Goal: Task Accomplishment & Management: Manage account settings

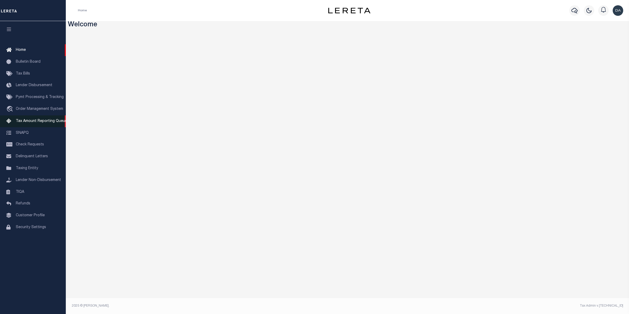
click at [32, 123] on span "Tax Amount Reporting Queue" at bounding box center [41, 121] width 51 height 4
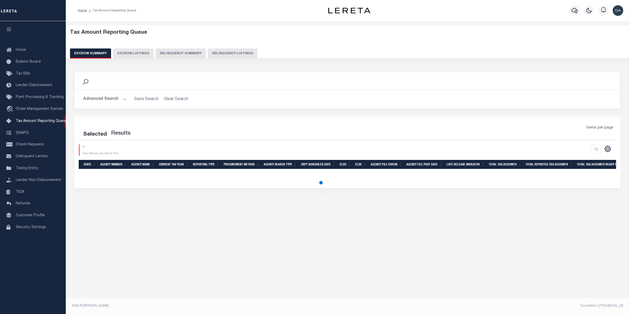
select select "100"
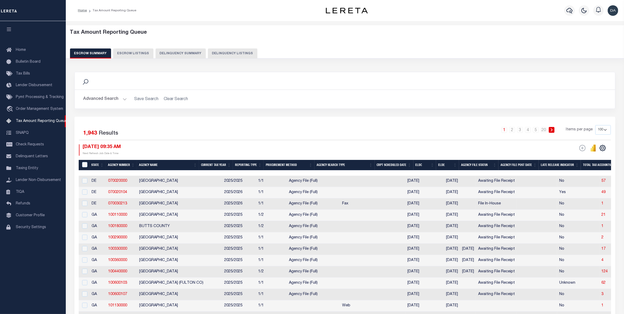
click at [193, 52] on button "Delinquency Summary" at bounding box center [180, 53] width 50 height 10
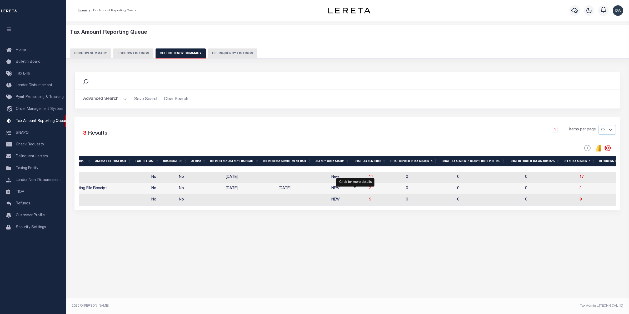
click at [369, 190] on span "2" at bounding box center [370, 188] width 2 height 4
select select "100"
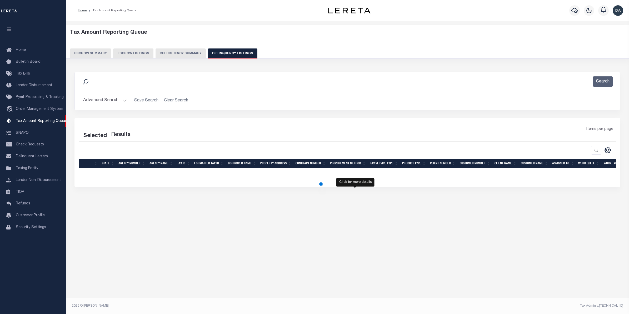
select select "100"
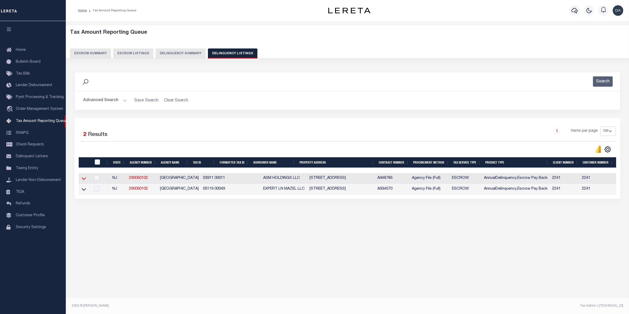
click at [84, 179] on icon at bounding box center [84, 178] width 4 height 6
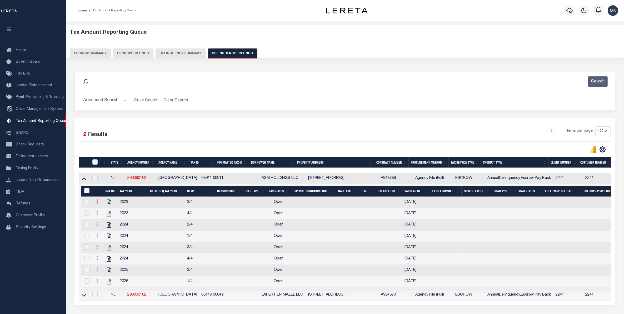
click at [97, 203] on icon at bounding box center [97, 201] width 2 height 4
click at [107, 222] on link "" at bounding box center [103, 218] width 18 height 9
select select "OP2"
select select
type input "[DATE]"
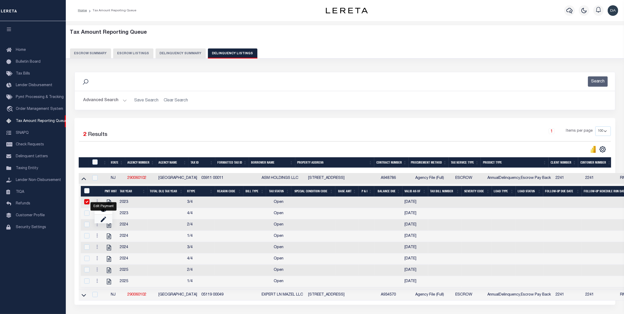
checkbox input "true"
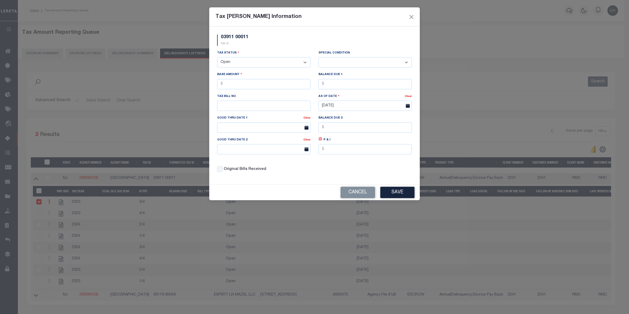
click at [253, 60] on select "- Select Status - Open Due/Unpaid Paid Incomplete No Tax Due Internal Refund Pr…" at bounding box center [263, 62] width 93 height 10
select select "NTX"
click at [217, 58] on select "- Select Status - Open Due/Unpaid Paid Incomplete No Tax Due Internal Refund Pr…" at bounding box center [263, 62] width 93 height 10
select select "0"
click at [254, 85] on input "text" at bounding box center [263, 84] width 93 height 10
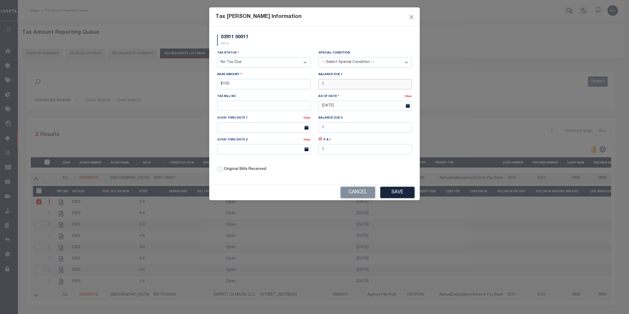
type input "$100.00"
click at [332, 86] on input "text" at bounding box center [364, 84] width 93 height 10
click at [392, 191] on button "Save" at bounding box center [397, 191] width 34 height 11
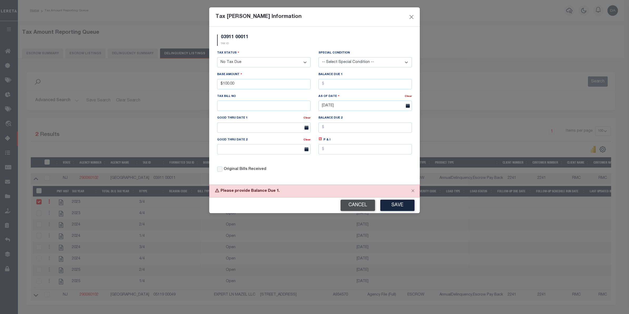
click at [355, 207] on button "Cancel" at bounding box center [357, 204] width 34 height 11
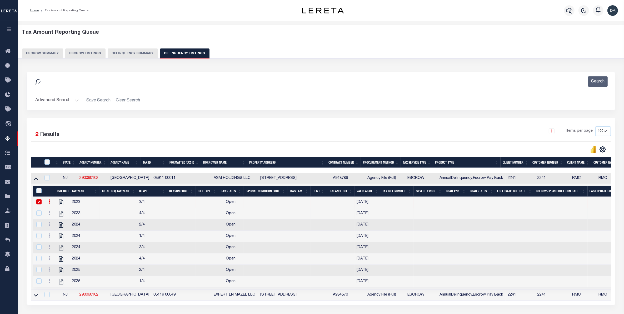
scroll to position [0, 144]
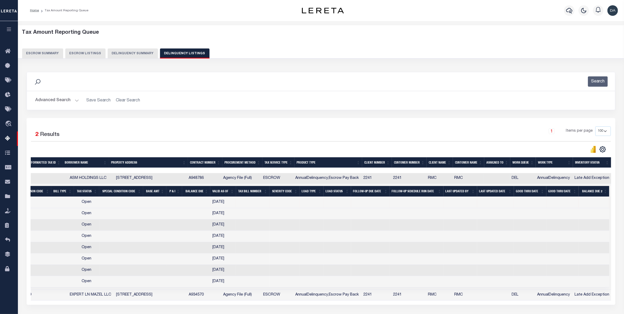
drag, startPoint x: 313, startPoint y: 215, endPoint x: 433, endPoint y: 211, distance: 119.5
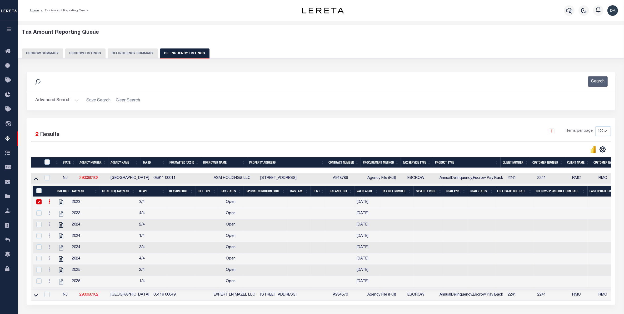
drag, startPoint x: 433, startPoint y: 211, endPoint x: 328, endPoint y: 218, distance: 104.9
click at [134, 52] on button "Delinquency Summary" at bounding box center [133, 53] width 50 height 10
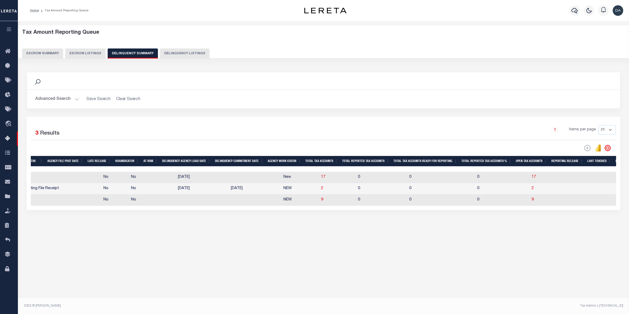
click at [54, 107] on div "Advanced Search Save Search Clear Search SummaryGridWrapper_dynamictable_____De…" at bounding box center [323, 99] width 593 height 19
click at [58, 100] on button "Advanced Search" at bounding box center [57, 99] width 44 height 10
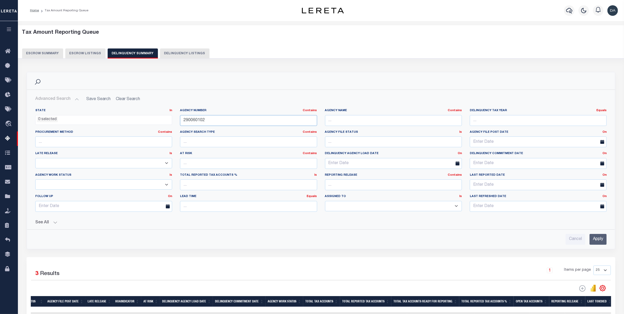
click at [191, 120] on input "290060102" at bounding box center [248, 120] width 137 height 11
click at [596, 240] on input "Apply" at bounding box center [597, 239] width 17 height 11
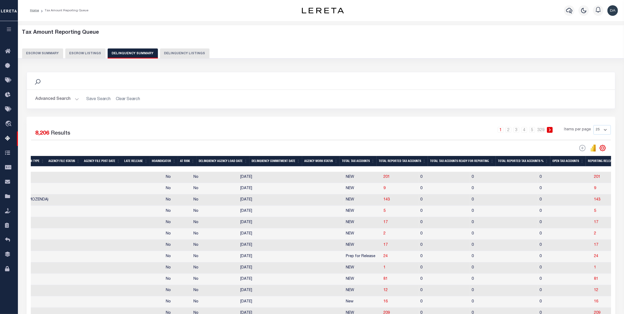
click at [57, 104] on button "Advanced Search" at bounding box center [57, 99] width 44 height 10
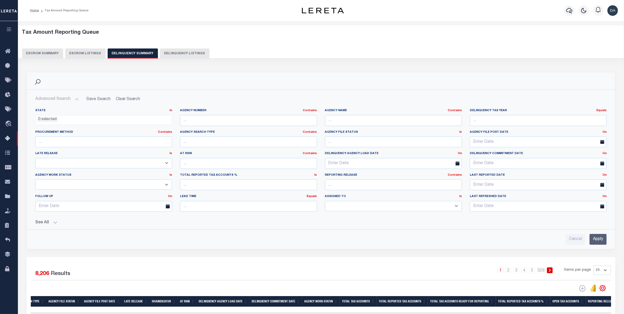
click at [52, 223] on button "See All" at bounding box center [320, 222] width 571 height 5
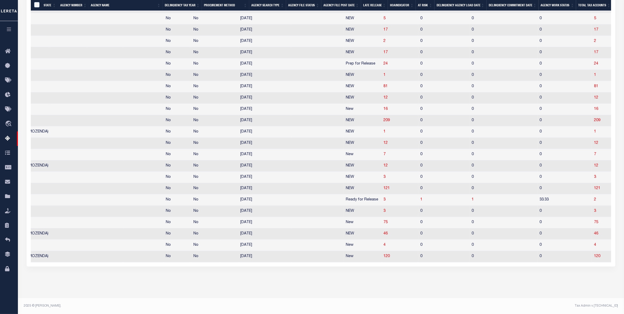
scroll to position [0, 229]
click at [383, 175] on span "3" at bounding box center [384, 177] width 2 height 4
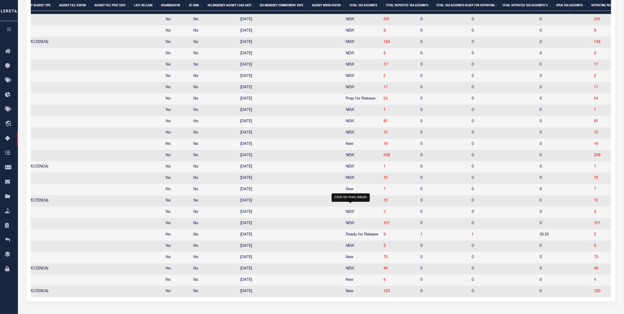
select select "100"
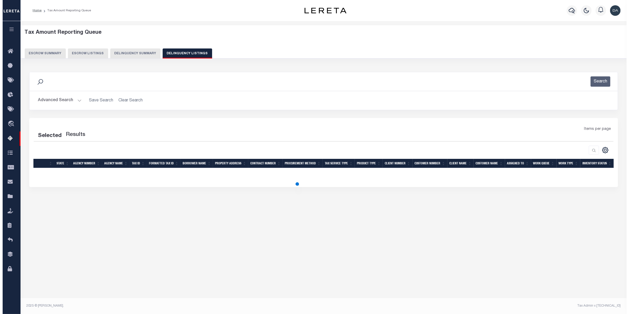
scroll to position [0, 0]
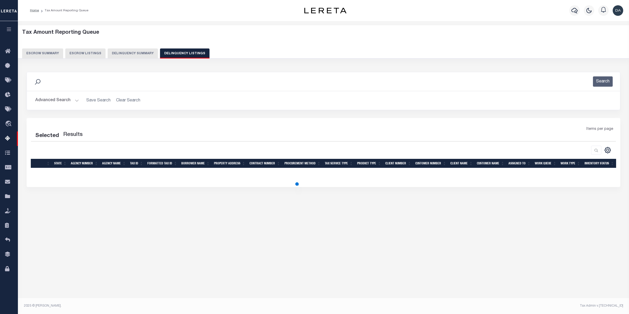
select select "100"
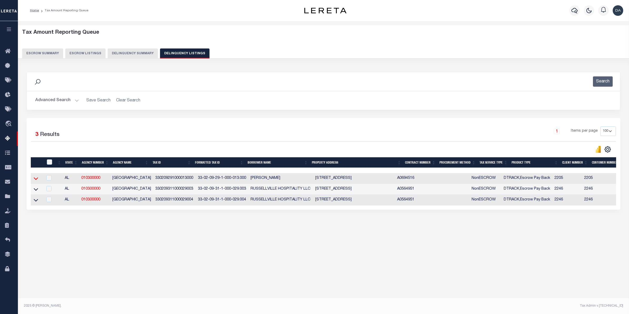
click at [37, 180] on icon at bounding box center [36, 178] width 4 height 3
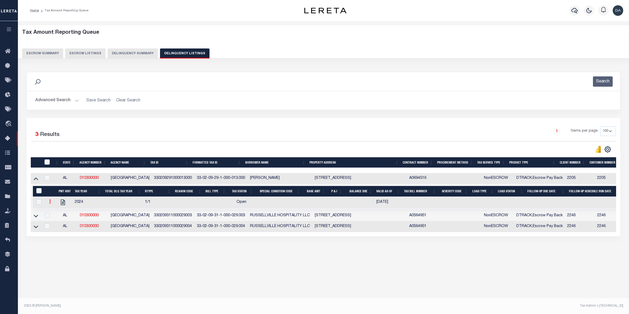
click at [48, 204] on link at bounding box center [50, 202] width 6 height 4
click at [62, 221] on link "" at bounding box center [56, 218] width 18 height 9
select select
checkbox input "true"
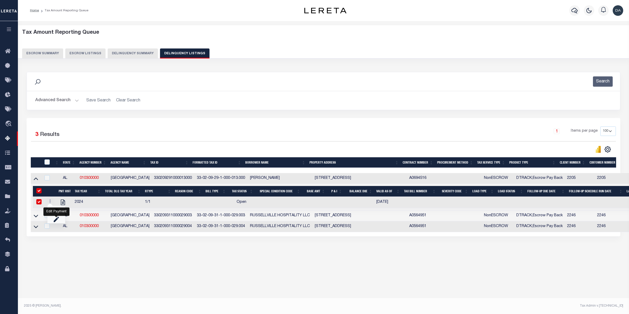
checkbox input "true"
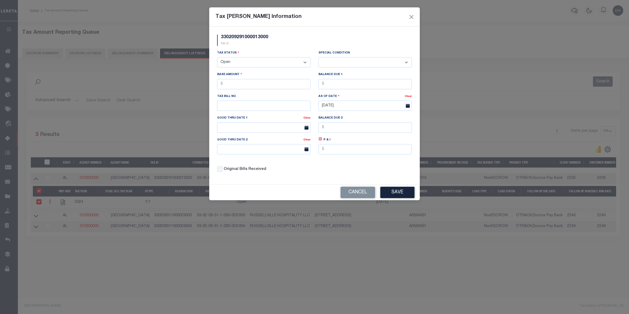
drag, startPoint x: 254, startPoint y: 62, endPoint x: 252, endPoint y: 68, distance: 6.3
click at [254, 62] on select "- Select Status - Open Due/Unpaid Paid Incomplete No Tax Due Internal Refund Pr…" at bounding box center [263, 62] width 93 height 10
select select "PYD"
click at [217, 58] on select "- Select Status - Open Due/Unpaid Paid Incomplete No Tax Due Internal Refund Pr…" at bounding box center [263, 62] width 93 height 10
select select "0"
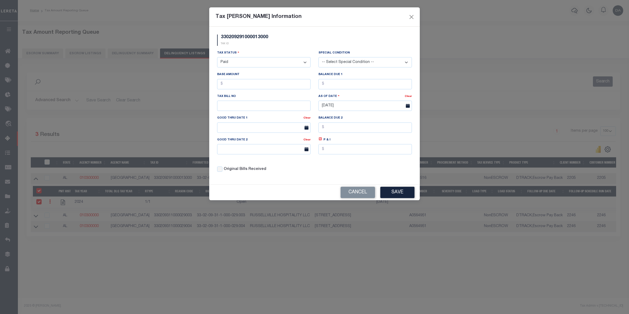
click at [257, 67] on select "- Select Status - Open Due/Unpaid Paid Incomplete No Tax Due Internal Refund Pr…" at bounding box center [263, 62] width 93 height 10
click at [217, 58] on select "- Select Status - Open Due/Unpaid Paid Incomplete No Tax Due Internal Refund Pr…" at bounding box center [263, 62] width 93 height 10
click at [266, 61] on select "- Select Status - Open Due/Unpaid Paid Incomplete No Tax Due Internal Refund Pr…" at bounding box center [263, 62] width 93 height 10
select select "NTX"
click at [217, 58] on select "- Select Status - Open Due/Unpaid Paid Incomplete No Tax Due Internal Refund Pr…" at bounding box center [263, 62] width 93 height 10
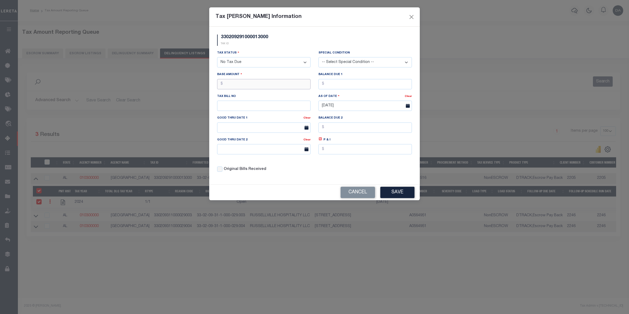
click at [283, 83] on input "text" at bounding box center [263, 84] width 93 height 10
type input "$100.00"
click at [351, 87] on input "text" at bounding box center [364, 84] width 93 height 10
click at [240, 64] on select "- Select Status - Open Due/Unpaid Paid Incomplete No Tax Due Internal Refund Pr…" at bounding box center [263, 62] width 93 height 10
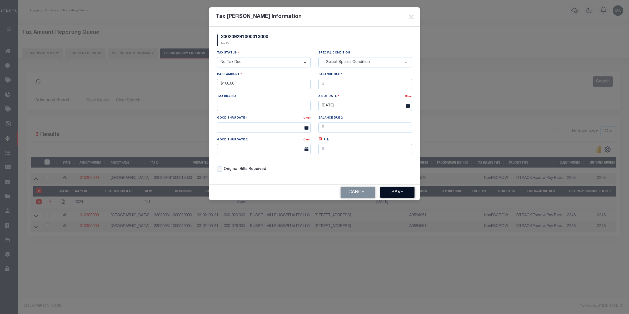
click at [395, 196] on button "Save" at bounding box center [397, 191] width 34 height 11
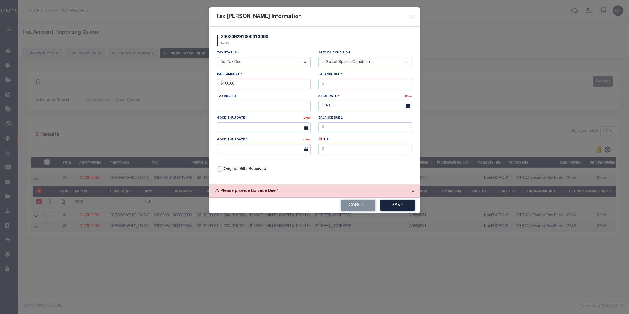
click at [411, 189] on button "Close" at bounding box center [412, 191] width 13 height 12
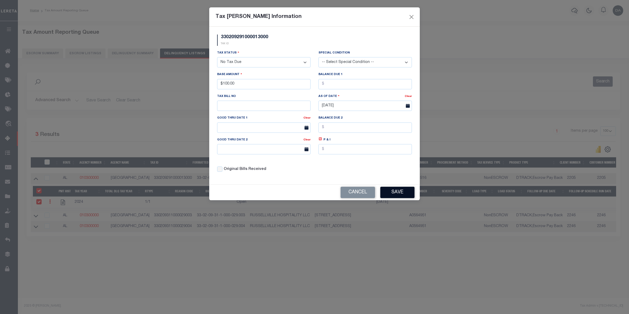
click at [402, 195] on button "Save" at bounding box center [397, 191] width 34 height 11
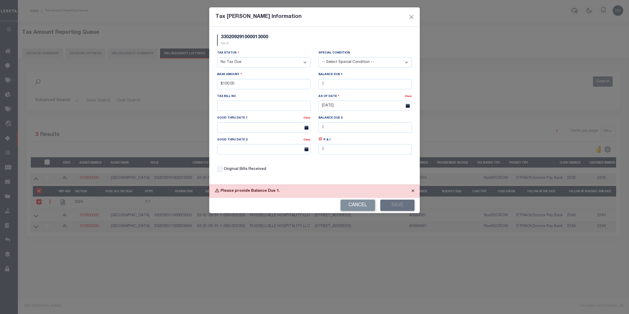
click at [411, 191] on button "Close" at bounding box center [412, 191] width 13 height 12
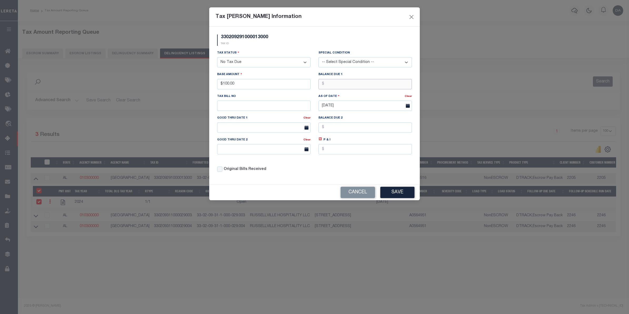
click at [334, 86] on input "text" at bounding box center [364, 84] width 93 height 10
click at [258, 87] on input "$100.00" at bounding box center [263, 84] width 93 height 10
click at [330, 84] on input "text" at bounding box center [364, 84] width 93 height 10
click at [311, 93] on div "Base Amount $100.00" at bounding box center [263, 83] width 101 height 22
click at [309, 95] on div "Tax Bill No" at bounding box center [263, 101] width 93 height 17
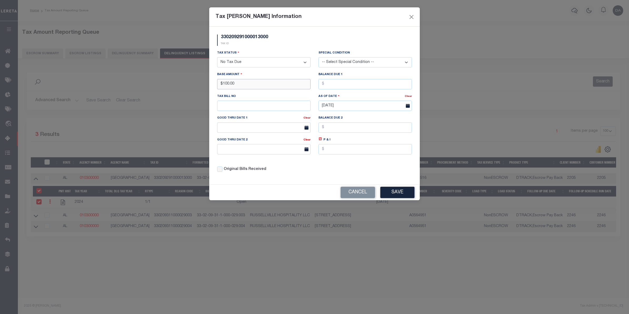
click at [280, 86] on input "$100.00" at bounding box center [263, 84] width 93 height 10
click at [228, 67] on select "- Select Status - Open Due/Unpaid Paid Incomplete No Tax Due Internal Refund Pr…" at bounding box center [263, 62] width 93 height 10
click at [251, 59] on select "- Select Status - Open Due/Unpaid Paid Incomplete No Tax Due Internal Refund Pr…" at bounding box center [263, 62] width 93 height 10
click at [341, 88] on input "text" at bounding box center [364, 84] width 93 height 10
click at [313, 93] on div "Base Amount $100.00" at bounding box center [263, 83] width 101 height 22
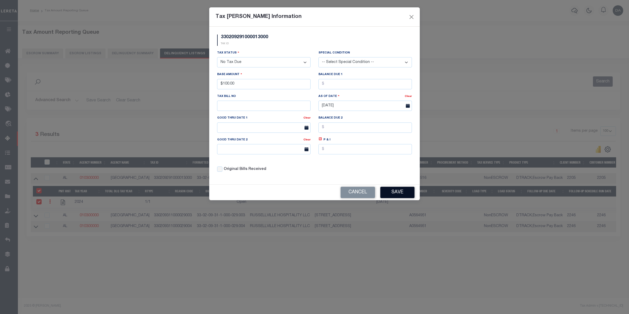
click at [402, 195] on button "Save" at bounding box center [397, 191] width 34 height 11
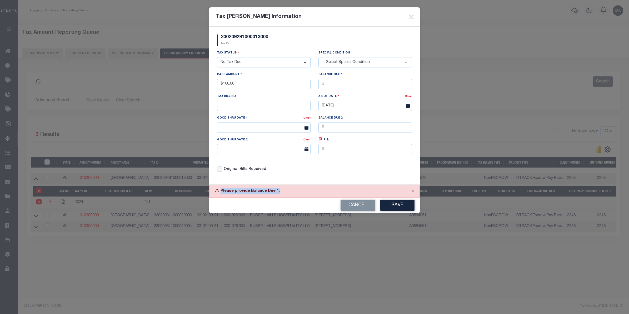
drag, startPoint x: 221, startPoint y: 195, endPoint x: 278, endPoint y: 193, distance: 56.6
click at [278, 193] on div "Please provide Balance Due 1." at bounding box center [314, 190] width 210 height 13
click at [335, 168] on div "Tax Status - Select Status - Open Due/Unpaid Paid Incomplete No Tax Due Interna…" at bounding box center [314, 113] width 203 height 126
click at [337, 87] on input "text" at bounding box center [364, 84] width 93 height 10
type input "$0.00"
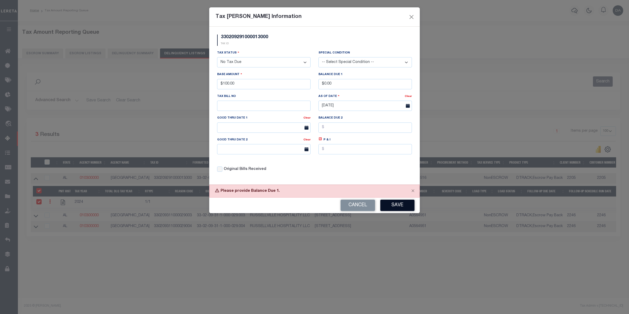
click at [393, 206] on button "Save" at bounding box center [397, 204] width 34 height 11
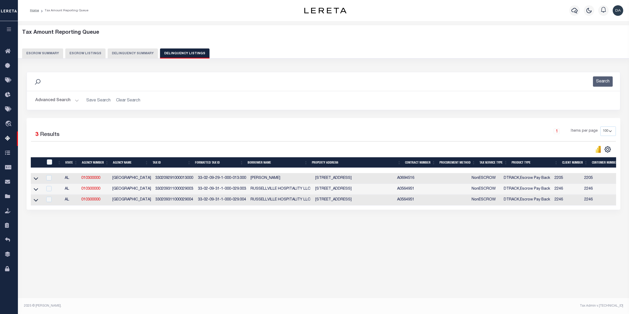
click at [37, 181] on icon at bounding box center [36, 178] width 4 height 6
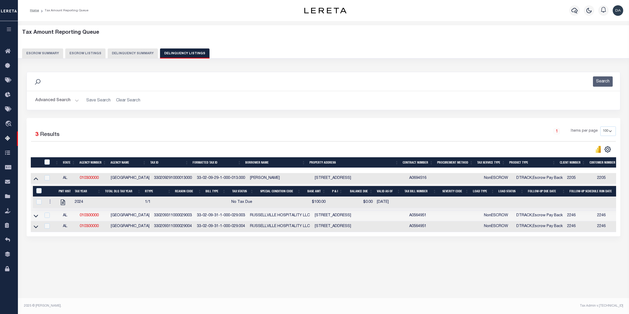
click at [53, 202] on div at bounding box center [50, 202] width 7 height 6
checkbox input "true"
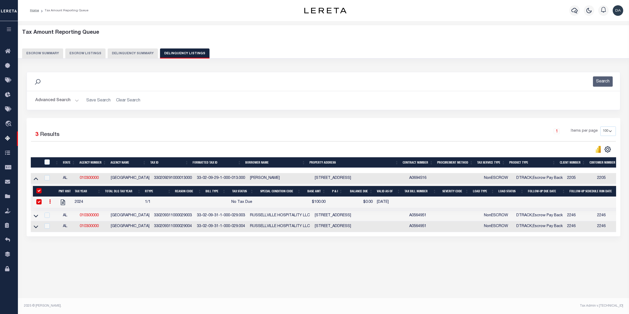
click at [49, 203] on icon at bounding box center [50, 201] width 2 height 4
click at [57, 221] on img "" at bounding box center [56, 219] width 5 height 6
select select "NTX"
type input "$100.00"
type input "$0.00"
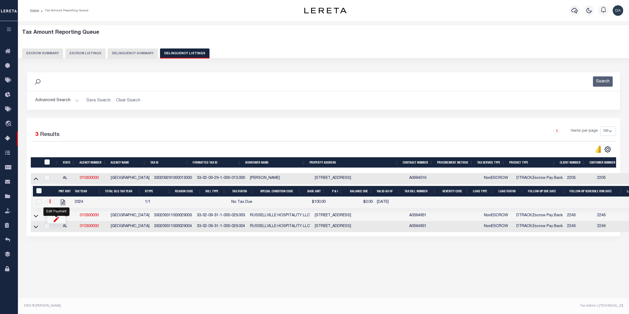
checkbox input "false"
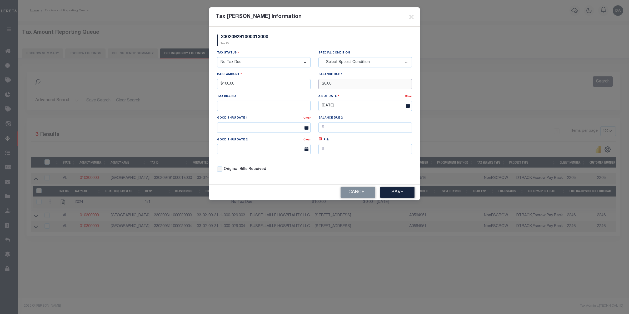
click at [340, 89] on input "$0.00" at bounding box center [364, 84] width 93 height 10
drag, startPoint x: 337, startPoint y: 87, endPoint x: 305, endPoint y: 91, distance: 33.1
click at [305, 91] on div "Tax Status - Select Status - Open Due/Unpaid Paid Incomplete No Tax Due Interna…" at bounding box center [314, 113] width 203 height 126
click at [305, 91] on div "Base Amount $100.00" at bounding box center [263, 83] width 101 height 22
click at [237, 65] on select "- Select Status - Open Due/Unpaid Paid Incomplete No Tax Due Internal Refund Pr…" at bounding box center [263, 62] width 93 height 10
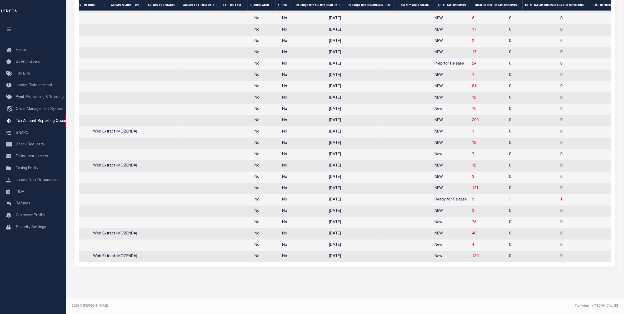
scroll to position [0, 617]
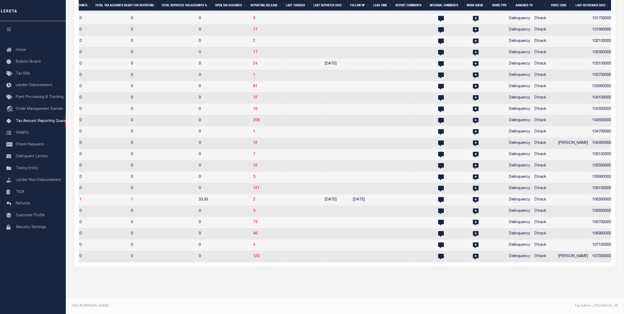
drag, startPoint x: 227, startPoint y: 204, endPoint x: 417, endPoint y: 191, distance: 190.9
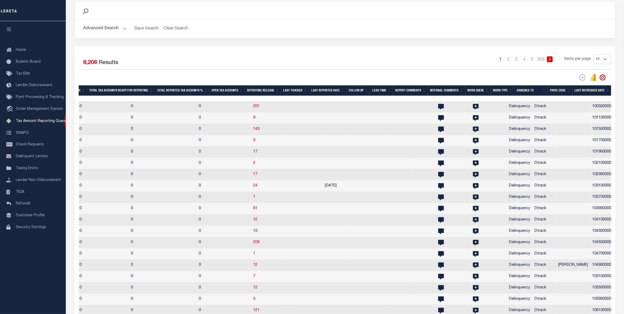
scroll to position [38, 0]
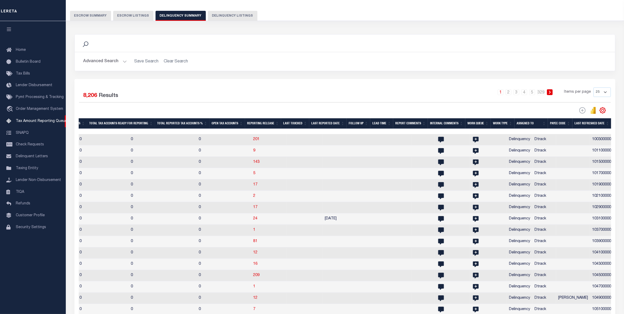
click at [103, 61] on button "Advanced Search" at bounding box center [105, 61] width 44 height 10
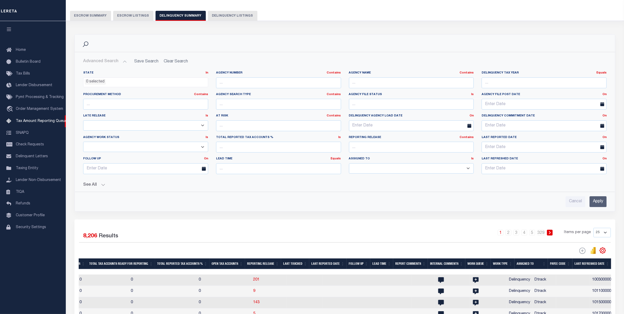
click at [94, 183] on button "See All" at bounding box center [344, 184] width 523 height 5
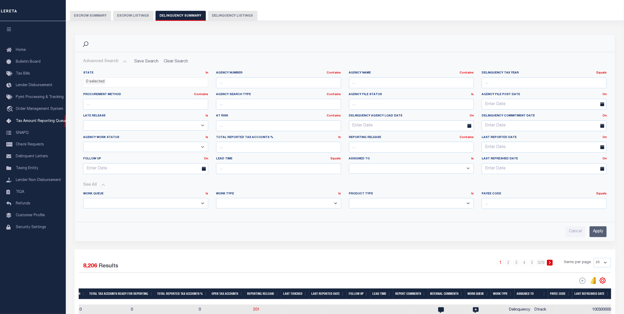
click at [238, 201] on select "Annual Delinquency Back Search Payment Status Check DTRACK" at bounding box center [278, 203] width 125 height 10
select select "AnnualDelinquency"
click at [216, 198] on select "Annual Delinquency Back Search Payment Status Check DTRACK" at bounding box center [278, 203] width 125 height 10
click at [593, 235] on input "Apply" at bounding box center [597, 231] width 17 height 11
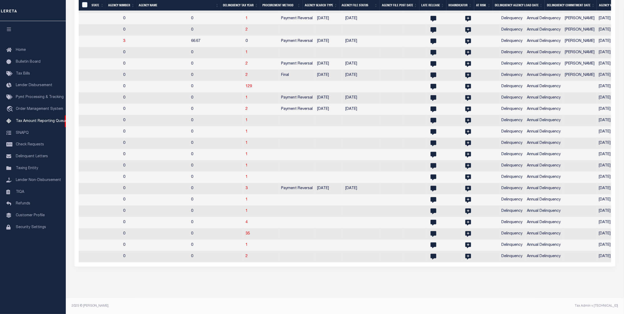
scroll to position [0, 608]
drag, startPoint x: 301, startPoint y: 166, endPoint x: 292, endPoint y: 168, distance: 8.8
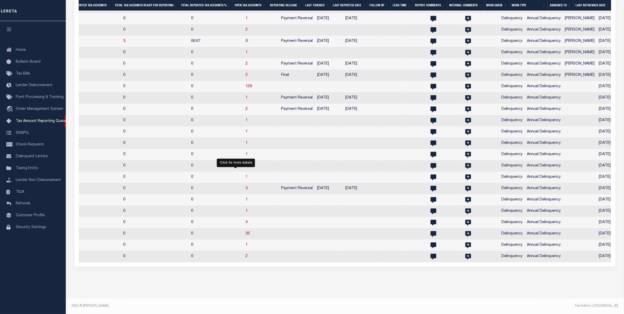
click at [245, 175] on span "1" at bounding box center [246, 177] width 2 height 4
select select "100"
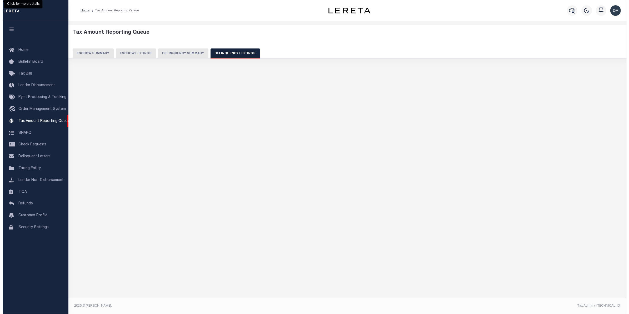
scroll to position [0, 0]
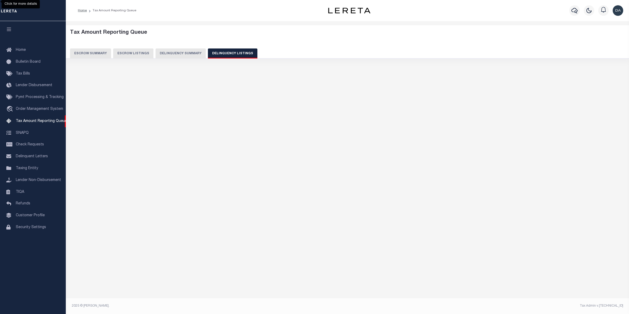
select select "100"
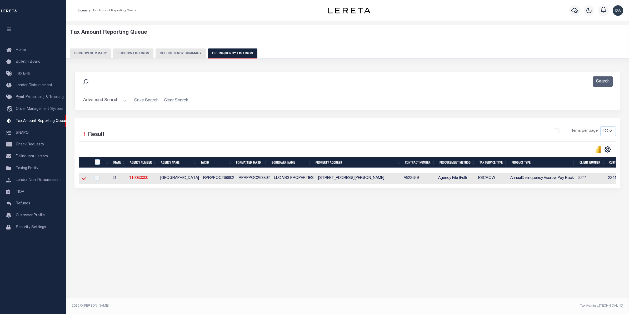
click at [84, 179] on icon at bounding box center [84, 178] width 4 height 6
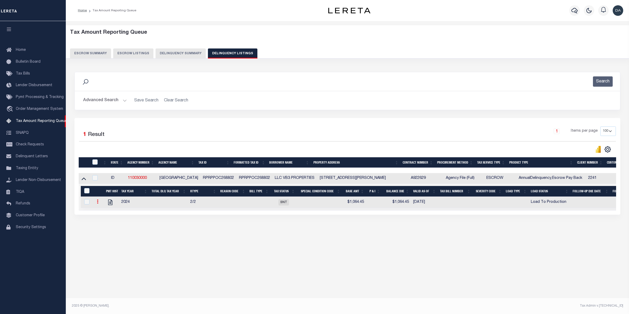
click at [97, 203] on icon at bounding box center [98, 201] width 2 height 4
click at [109, 220] on link "" at bounding box center [104, 218] width 18 height 9
select select
type input "$1,064.45"
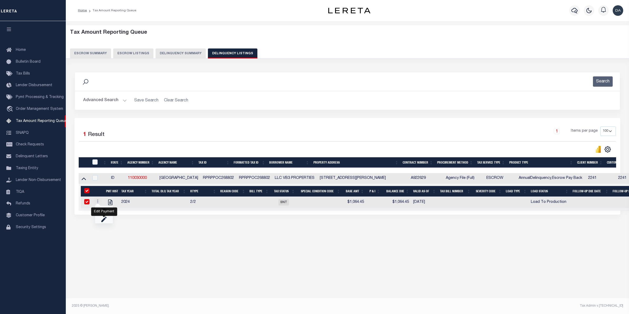
type input "[DATE]"
checkbox input "true"
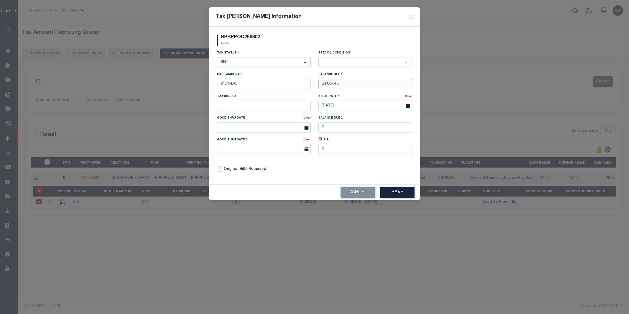
drag, startPoint x: 349, startPoint y: 85, endPoint x: 293, endPoint y: 92, distance: 56.1
click at [297, 91] on div "Tax Status - Select Status - Open Due/Unpaid Paid Incomplete No Tax Due Interna…" at bounding box center [314, 113] width 203 height 126
click at [257, 60] on select "- Select Status - Open Due/Unpaid Paid Incomplete No Tax Due Internal Refund Pr…" at bounding box center [263, 62] width 93 height 10
select select "NTX"
click at [217, 58] on select "- Select Status - Open Due/Unpaid Paid Incomplete No Tax Due Internal Refund Pr…" at bounding box center [263, 62] width 93 height 10
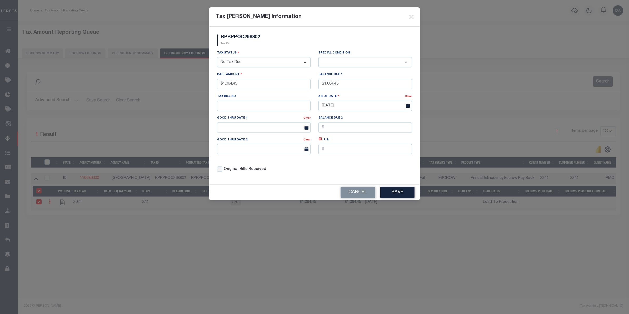
select select "0"
click at [331, 79] on div "Balance Due 1 $1,064.45" at bounding box center [364, 80] width 93 height 17
click at [329, 85] on input "$1,064.45" at bounding box center [364, 84] width 93 height 10
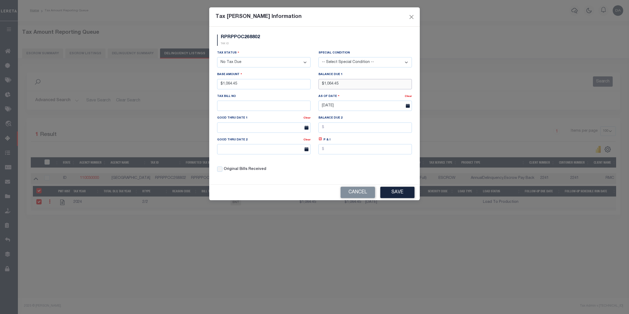
click at [329, 85] on input "$1,064.45" at bounding box center [364, 84] width 93 height 10
type input "$0"
drag, startPoint x: 338, startPoint y: 81, endPoint x: 293, endPoint y: 91, distance: 46.3
click at [300, 90] on div "Tax Status - Select Status - Open Due/Unpaid Paid Incomplete No Tax Due Interna…" at bounding box center [314, 113] width 203 height 126
click at [267, 105] on input "text" at bounding box center [263, 105] width 93 height 10
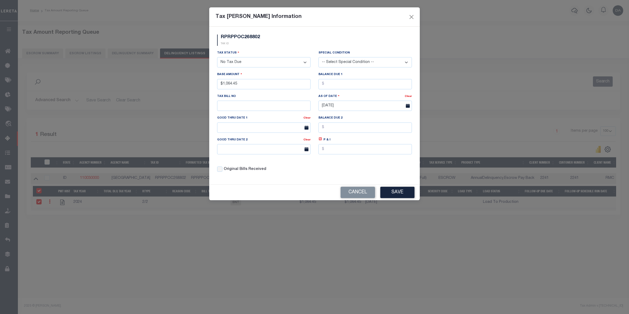
click at [390, 194] on button "Save" at bounding box center [397, 191] width 34 height 11
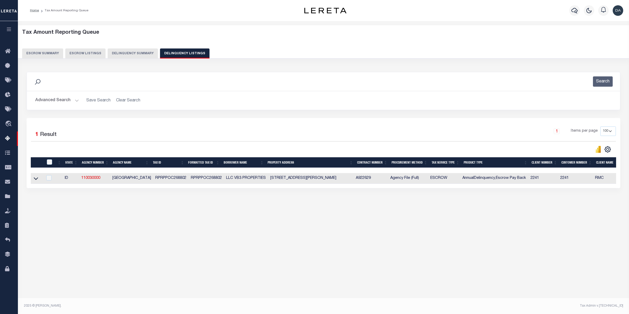
click at [33, 178] on link at bounding box center [36, 178] width 6 height 4
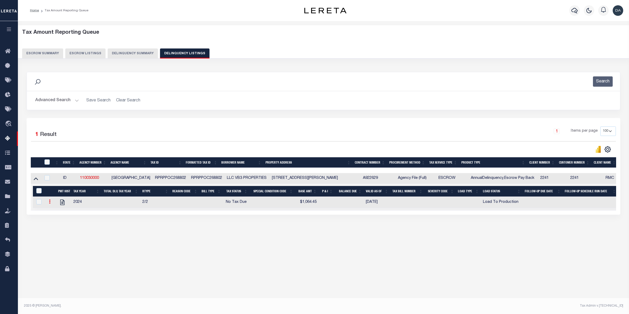
click at [51, 204] on link at bounding box center [50, 202] width 6 height 4
click at [56, 220] on img "" at bounding box center [55, 219] width 5 height 6
select select "NTX"
type input "$1,064.45"
checkbox input "true"
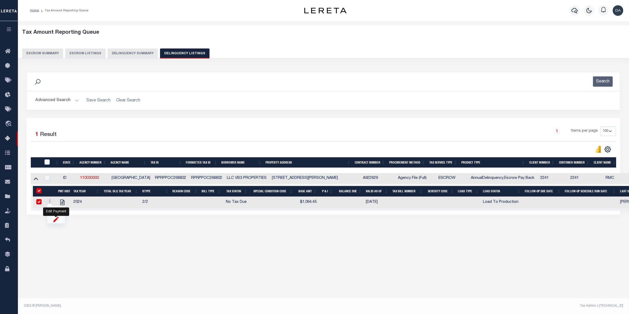
checkbox input "true"
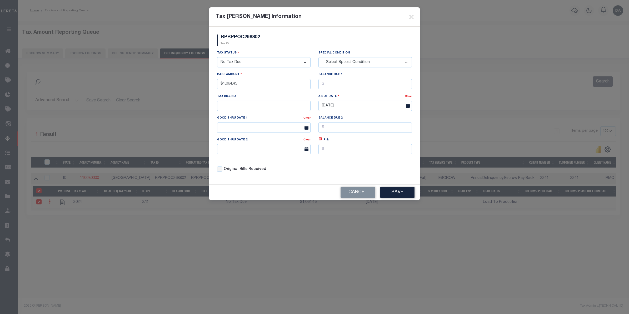
click at [257, 67] on select "- Select Status - Open Due/Unpaid Paid Incomplete No Tax Due Internal Refund Pr…" at bounding box center [263, 62] width 93 height 10
click at [311, 33] on div "RPRPPOC268802 TAX ID Installment: TaxID: RPRPPOC268802 Tax Status - Select Stat…" at bounding box center [314, 106] width 210 height 158
click at [331, 83] on input "text" at bounding box center [364, 84] width 93 height 10
select select "100"
select select "NTX"
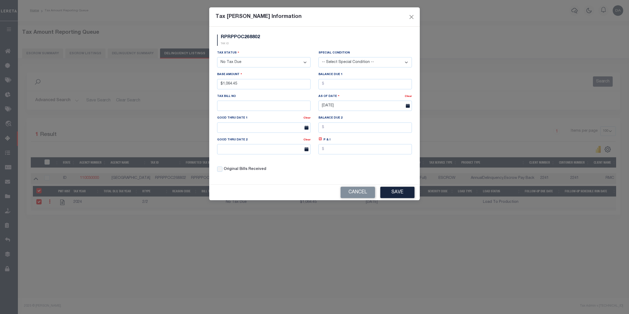
click at [331, 171] on div "Tax Status - Select Status - Open Due/Unpaid Paid Incomplete No Tax Due Interna…" at bounding box center [314, 113] width 203 height 126
click at [389, 193] on button "Save" at bounding box center [397, 191] width 34 height 11
